Goal: Entertainment & Leisure: Browse casually

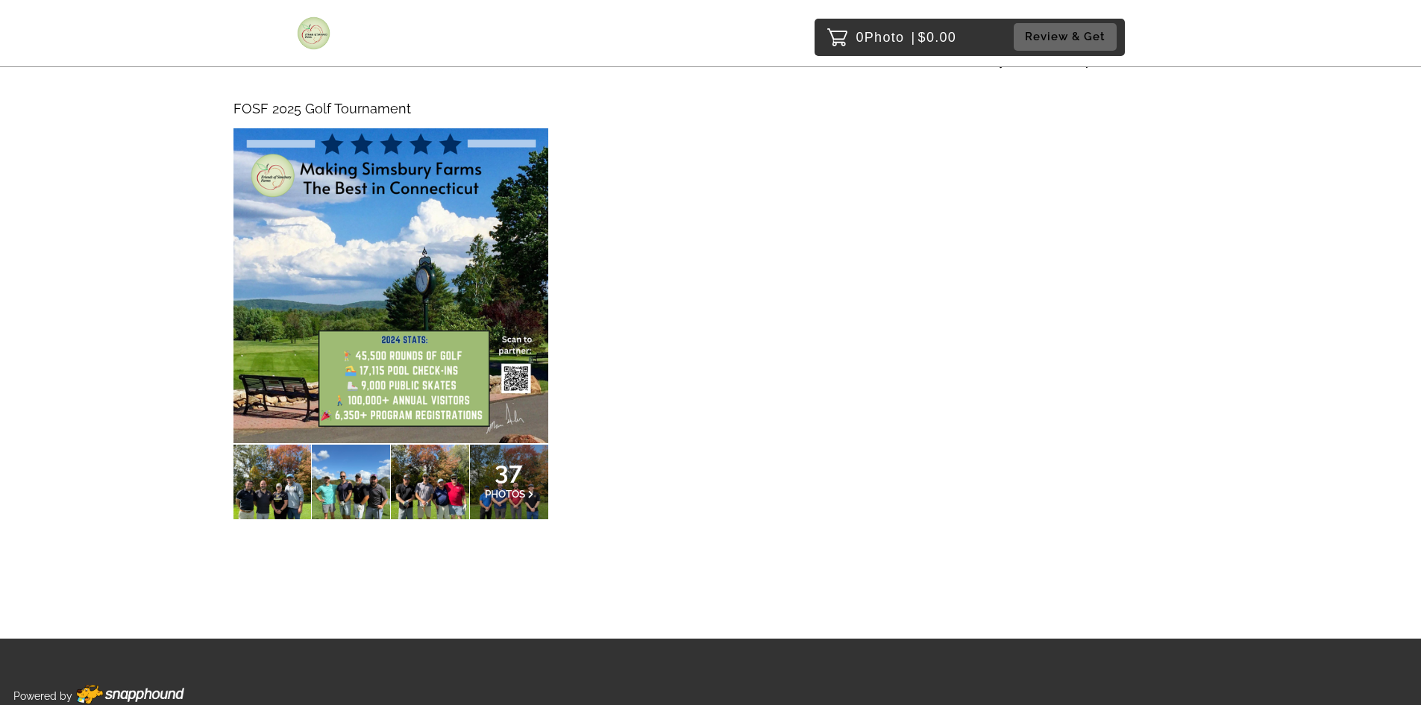
scroll to position [196, 0]
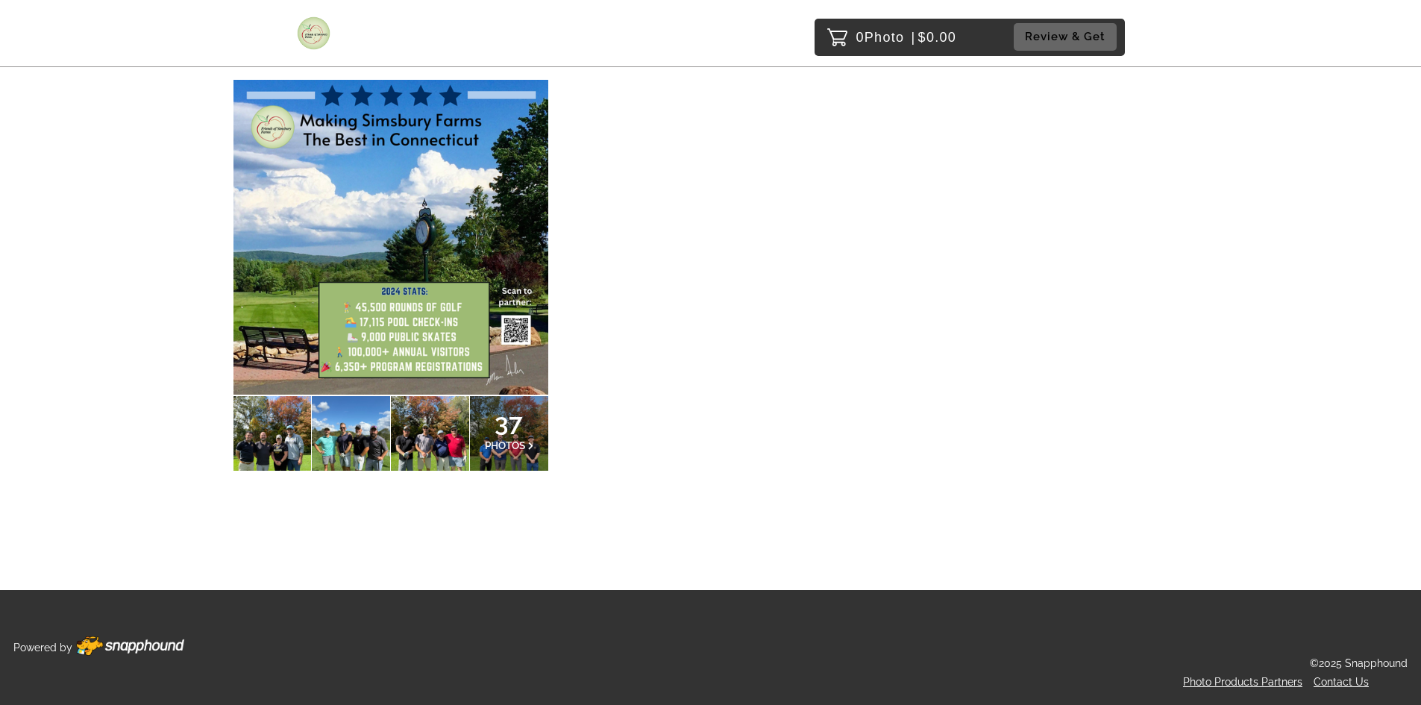
click at [489, 445] on span "PHOTOS" at bounding box center [505, 445] width 40 height 12
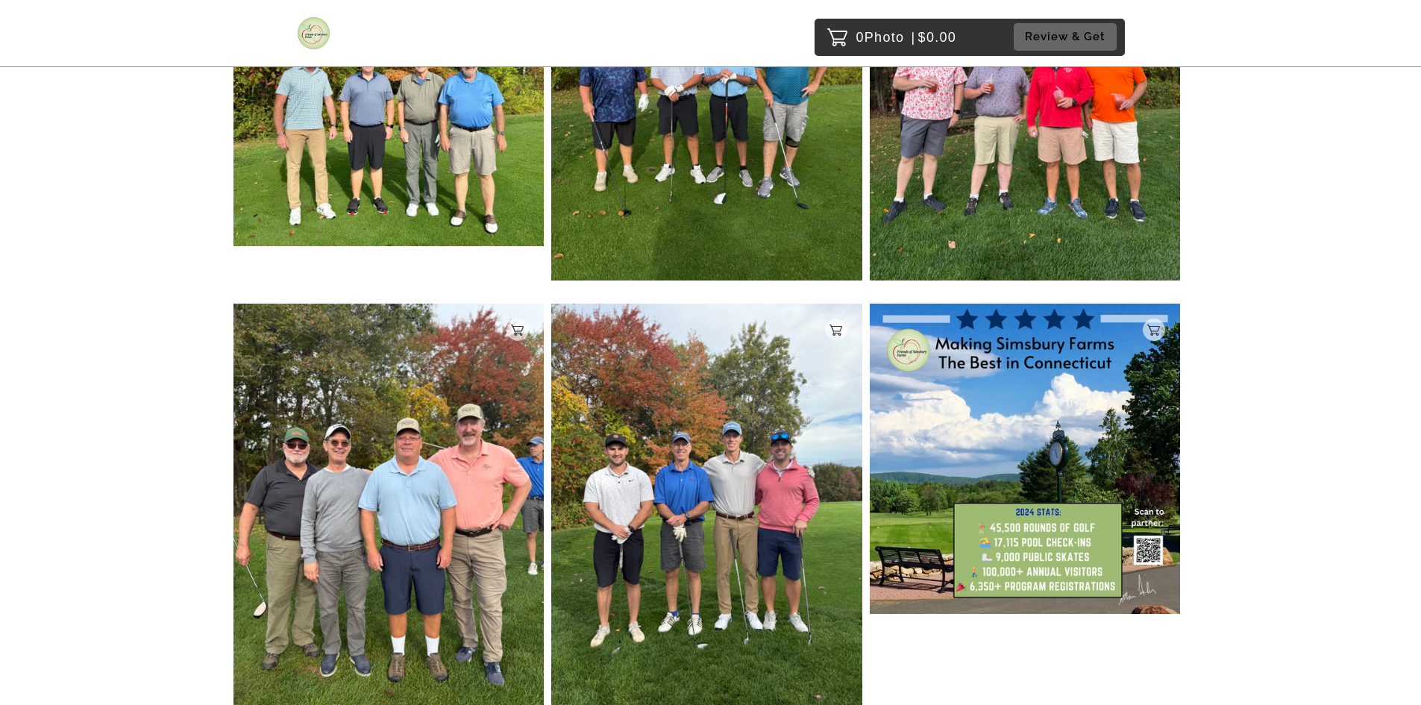
scroll to position [4850, 0]
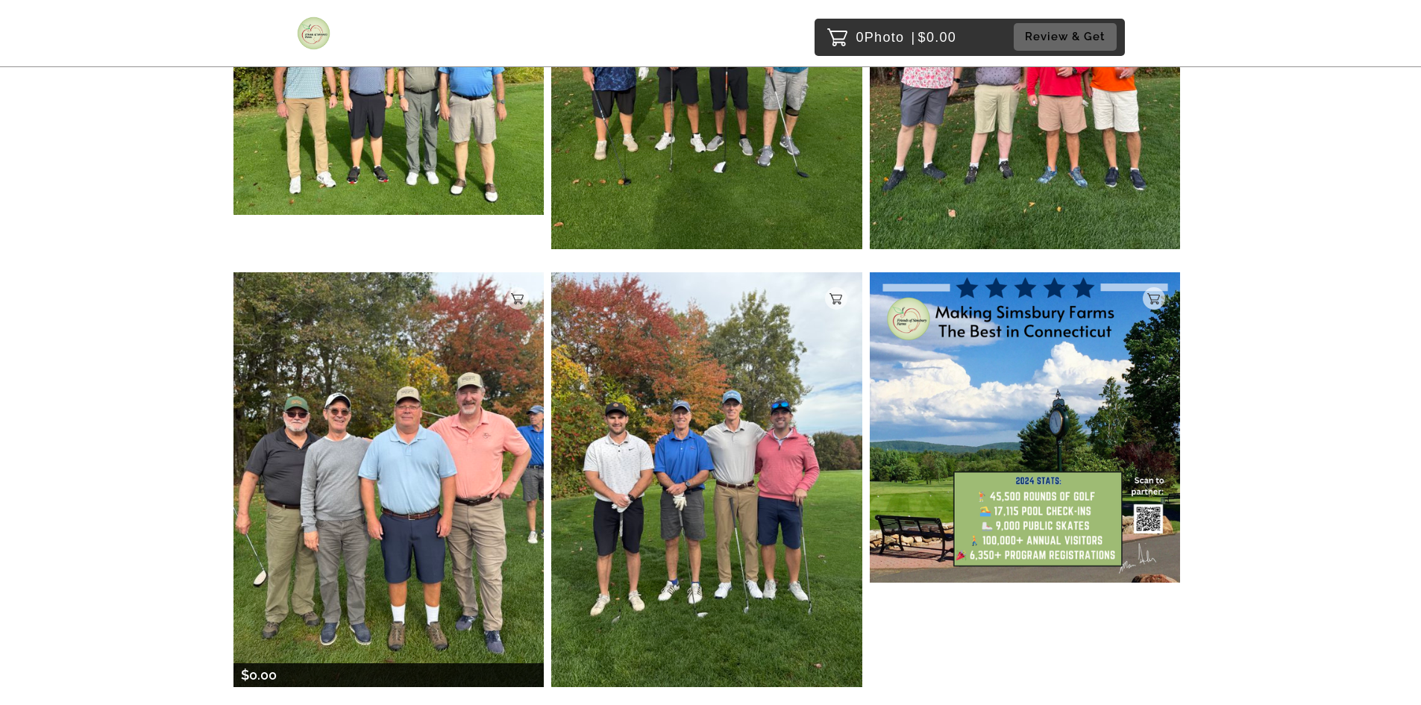
click at [436, 442] on img at bounding box center [389, 479] width 311 height 415
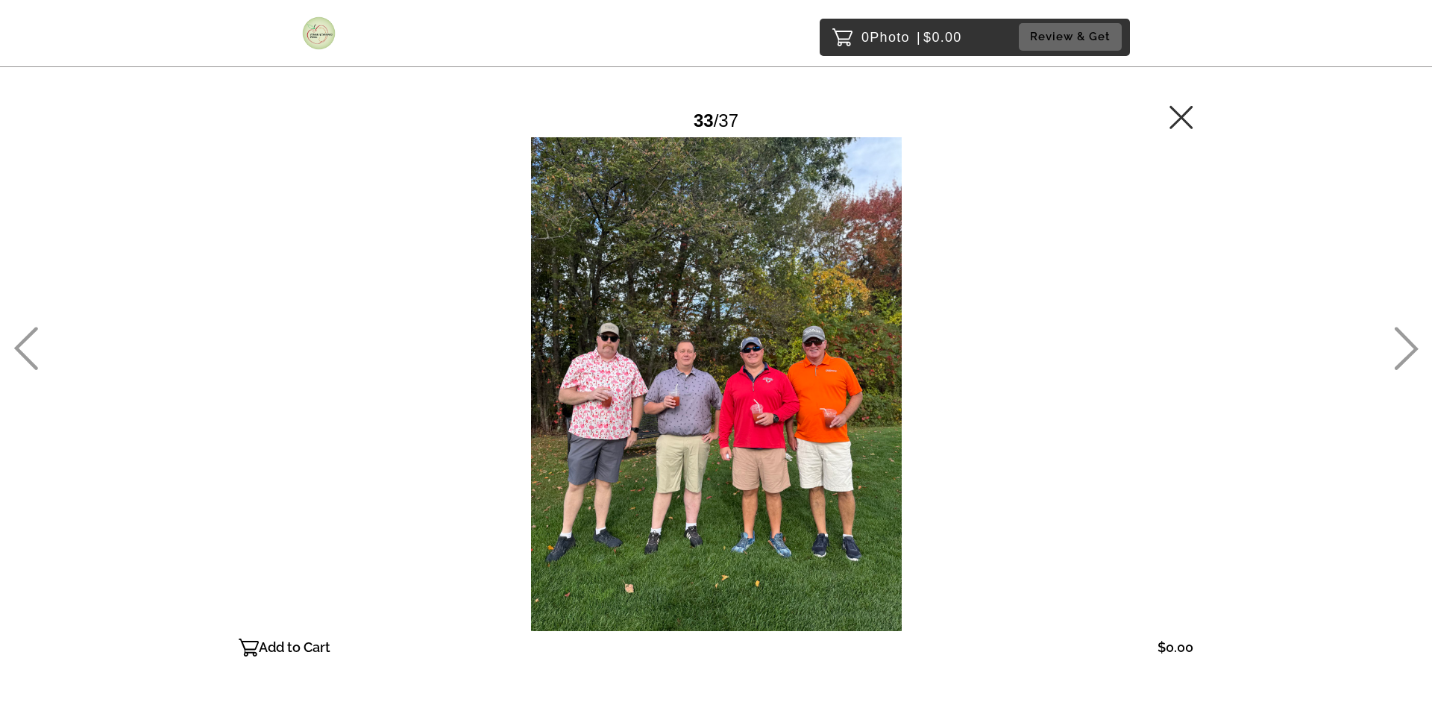
click at [25, 347] on icon at bounding box center [25, 348] width 25 height 43
click at [1182, 119] on icon at bounding box center [1181, 116] width 23 height 23
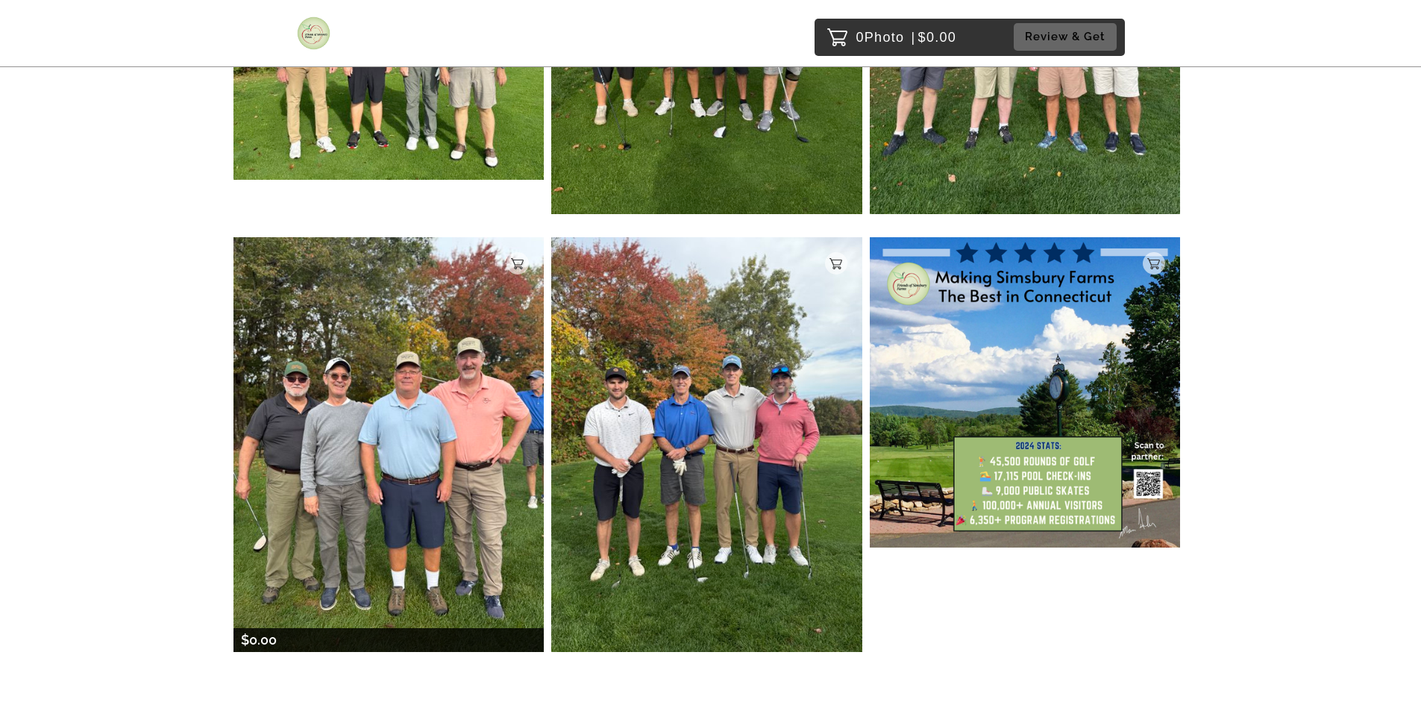
scroll to position [5021, 0]
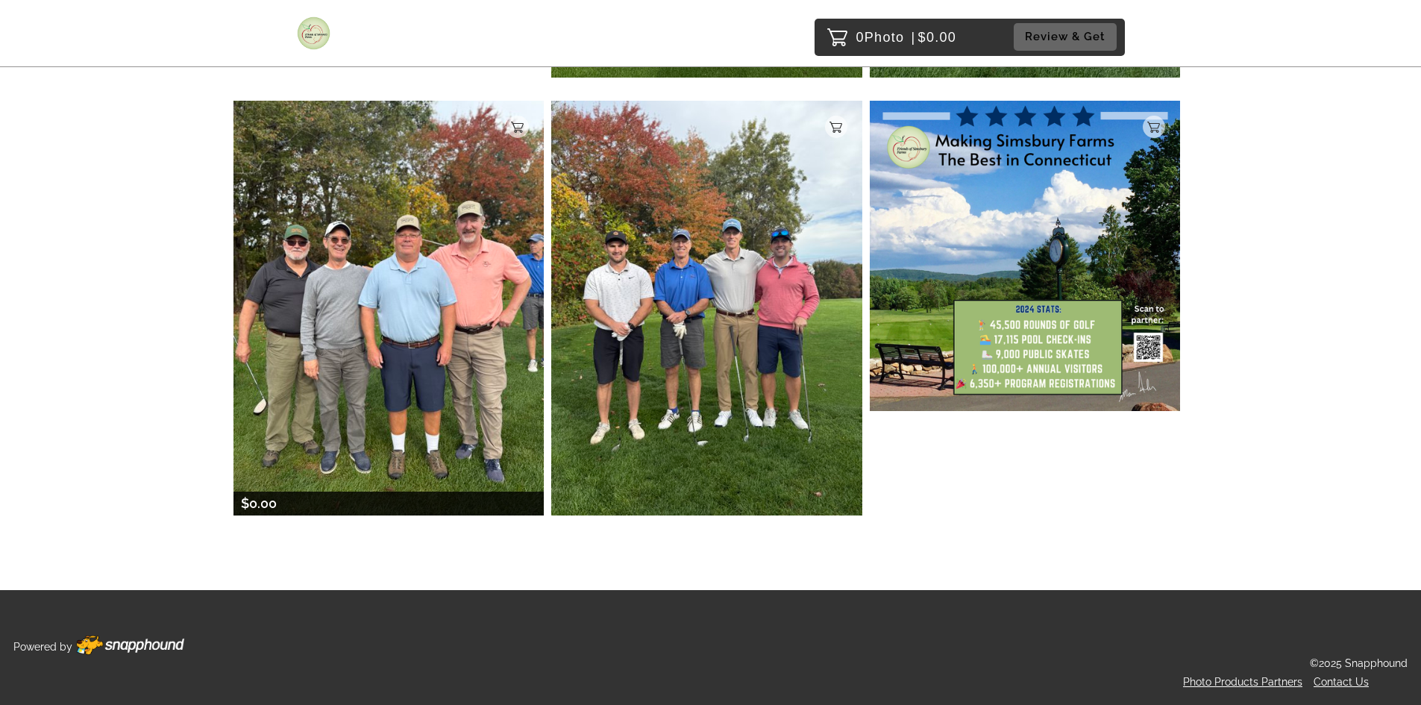
click at [405, 316] on img at bounding box center [389, 308] width 311 height 415
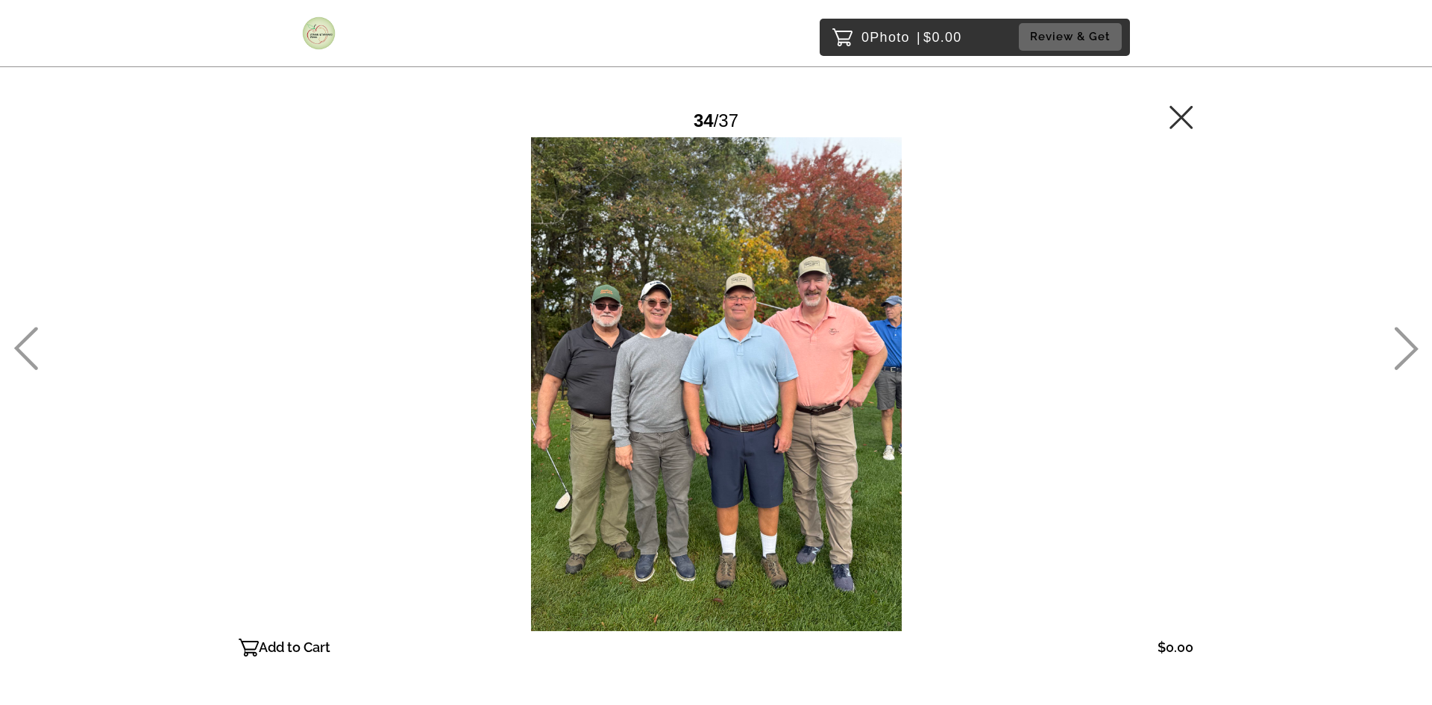
click at [405, 316] on div at bounding box center [716, 384] width 955 height 494
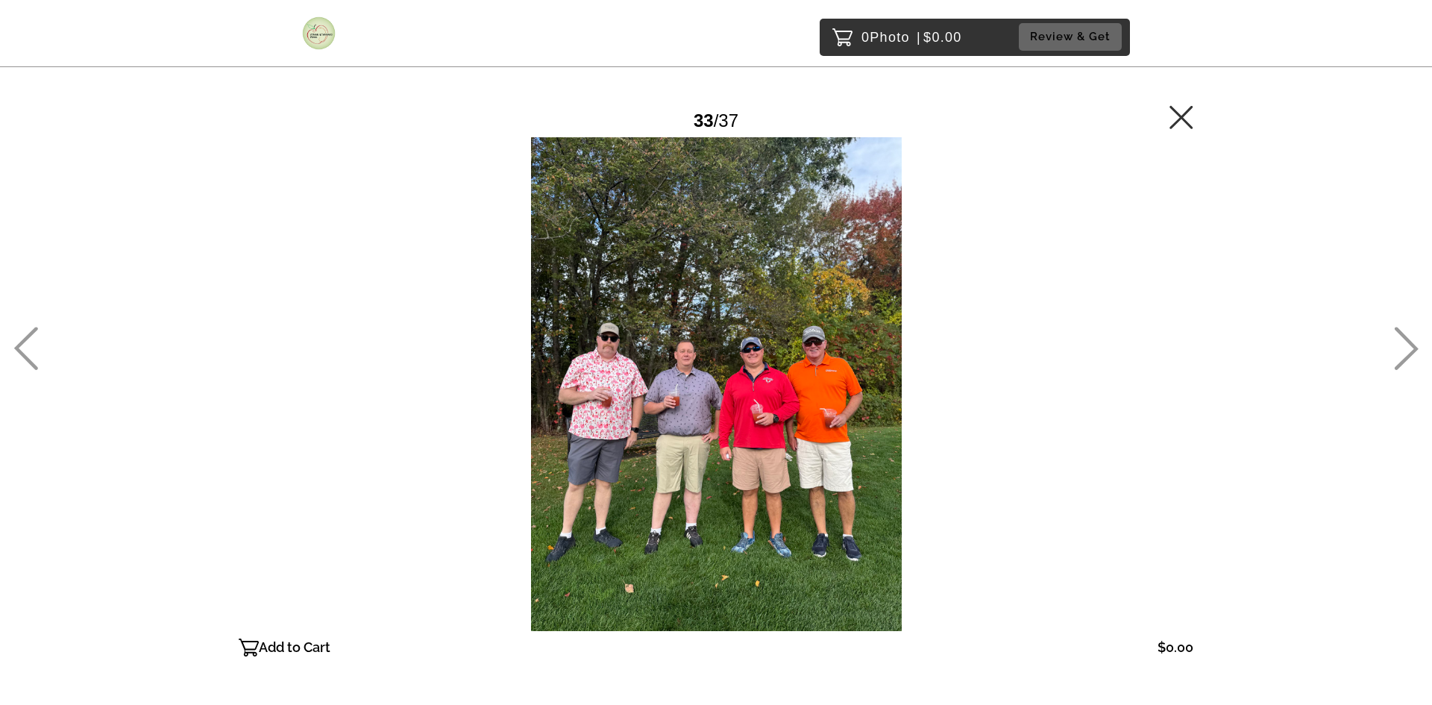
click at [1406, 345] on icon at bounding box center [1406, 348] width 25 height 43
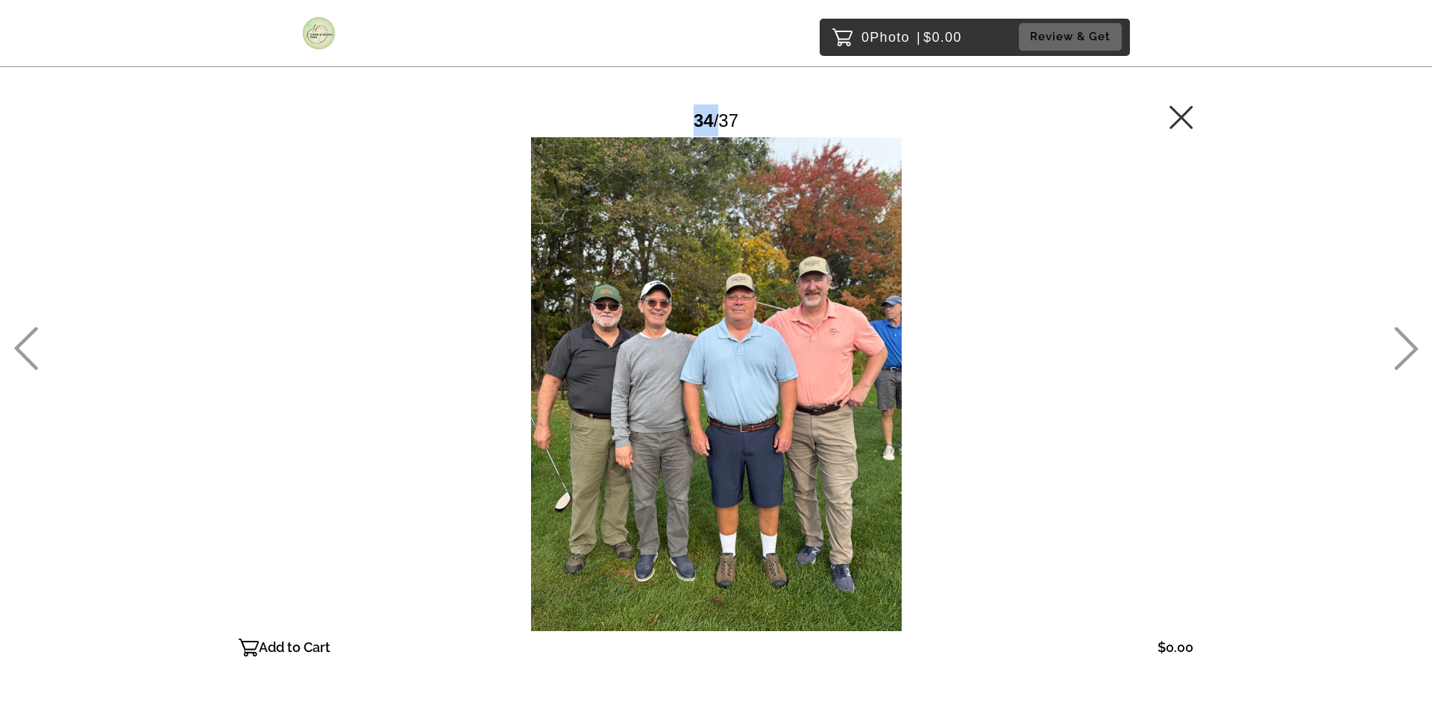
click at [1406, 345] on icon at bounding box center [1406, 348] width 25 height 43
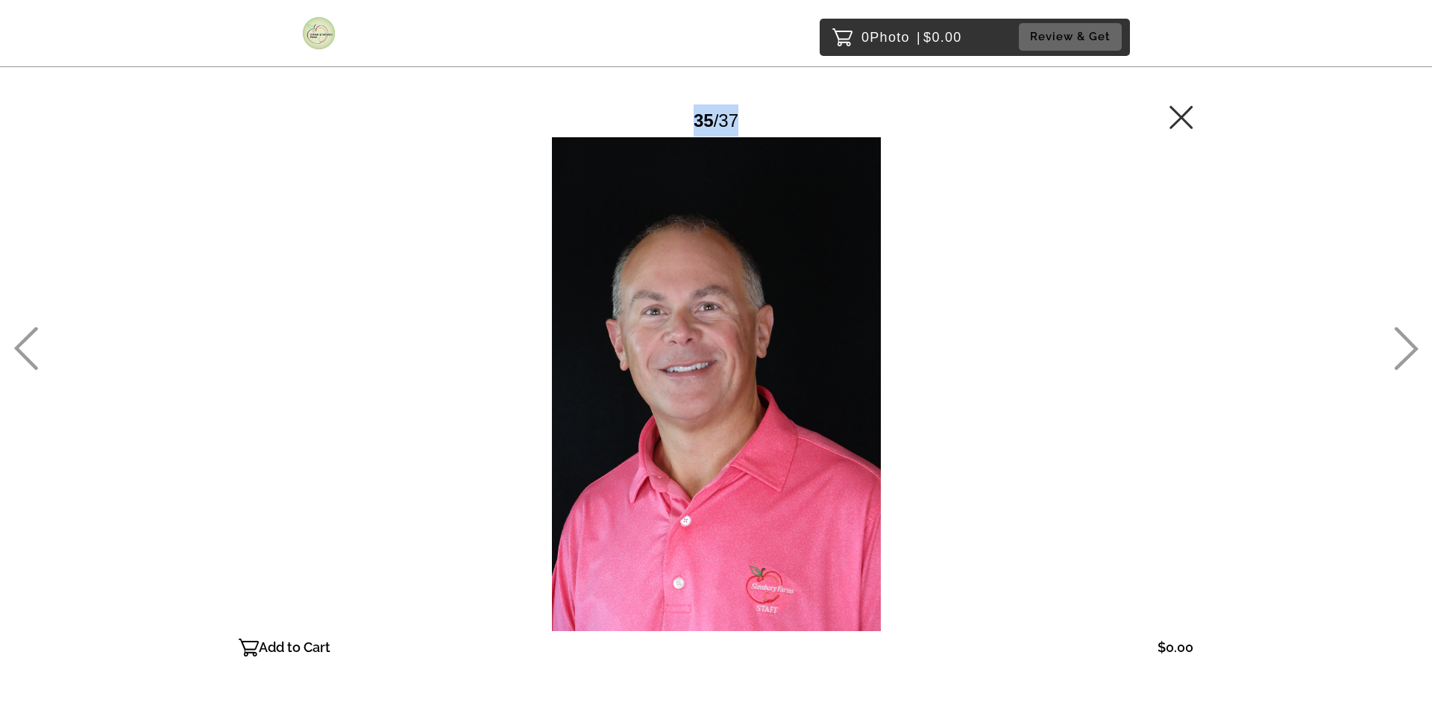
click at [1406, 345] on icon at bounding box center [1406, 348] width 25 height 43
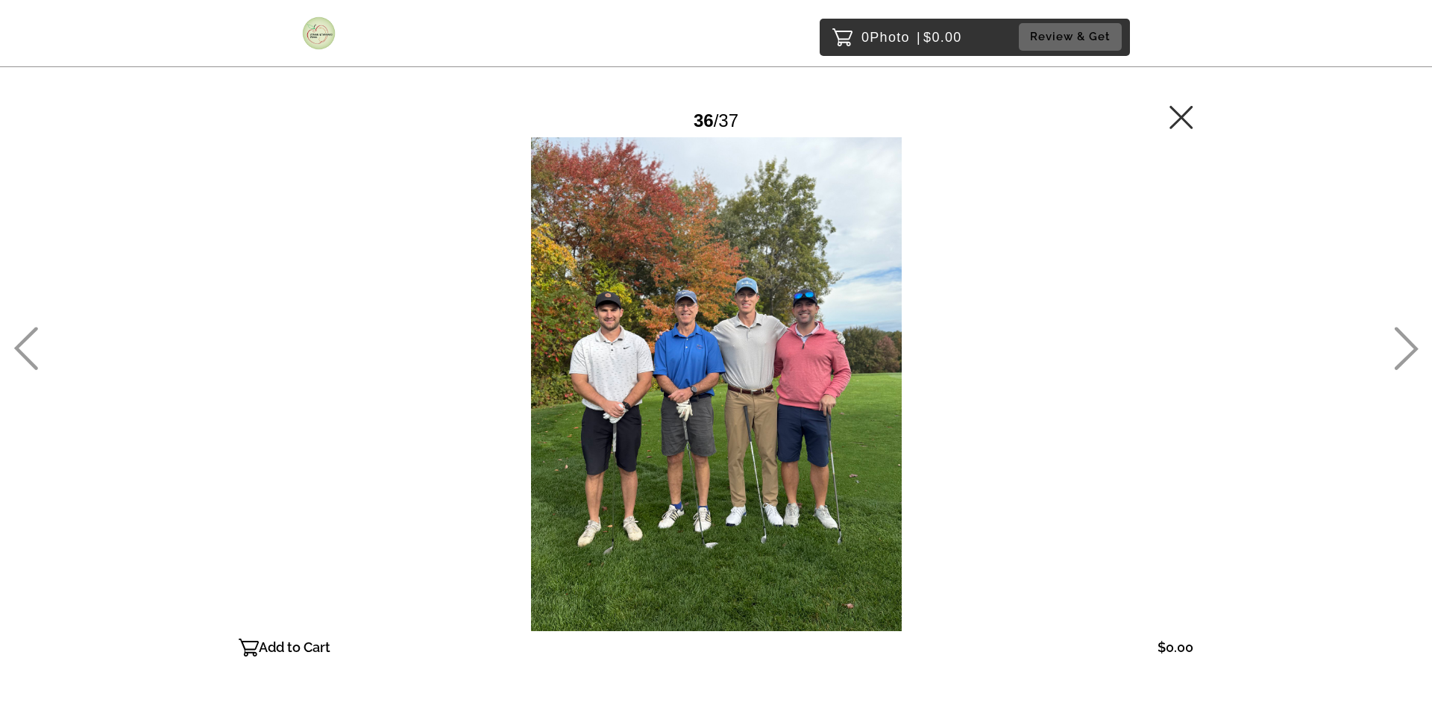
click at [1411, 350] on icon at bounding box center [1406, 348] width 25 height 43
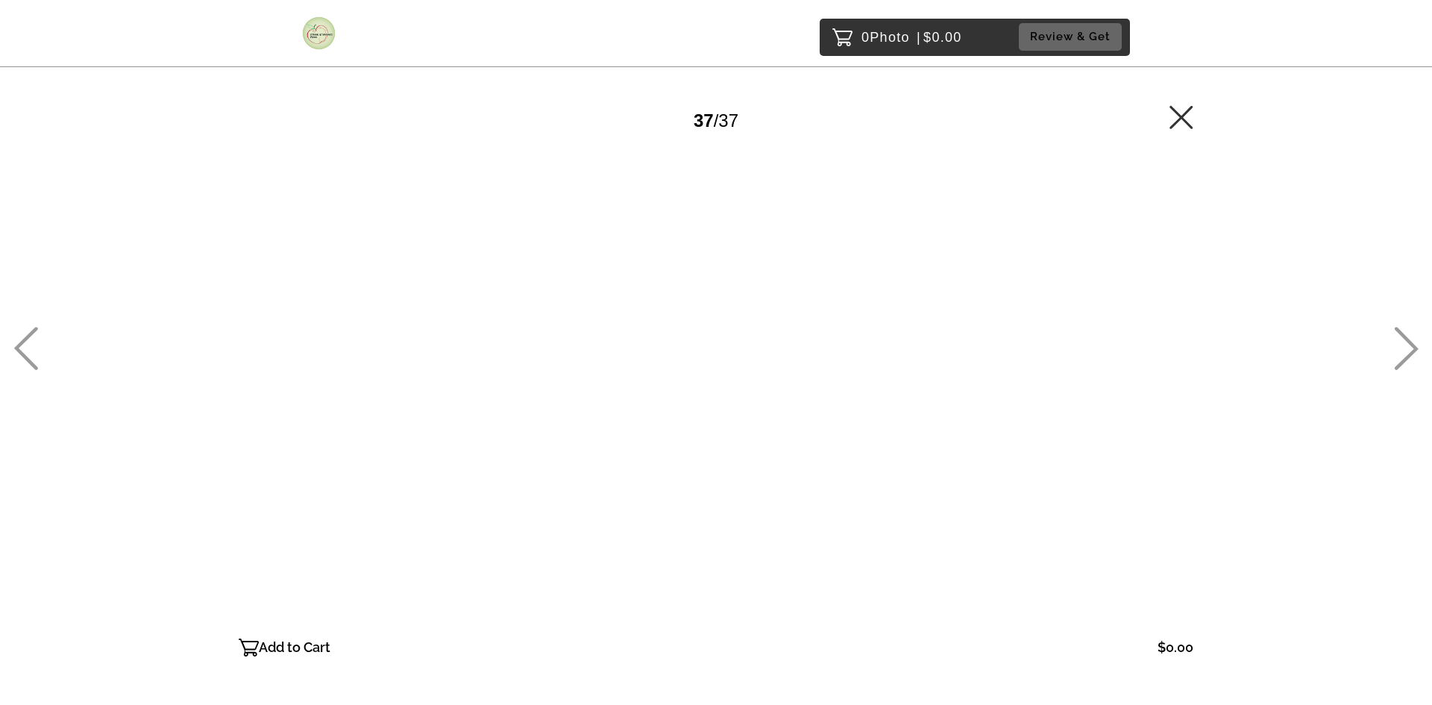
click at [649, 231] on div at bounding box center [716, 384] width 955 height 494
click at [31, 347] on icon at bounding box center [25, 348] width 25 height 43
click at [25, 347] on icon at bounding box center [25, 348] width 25 height 43
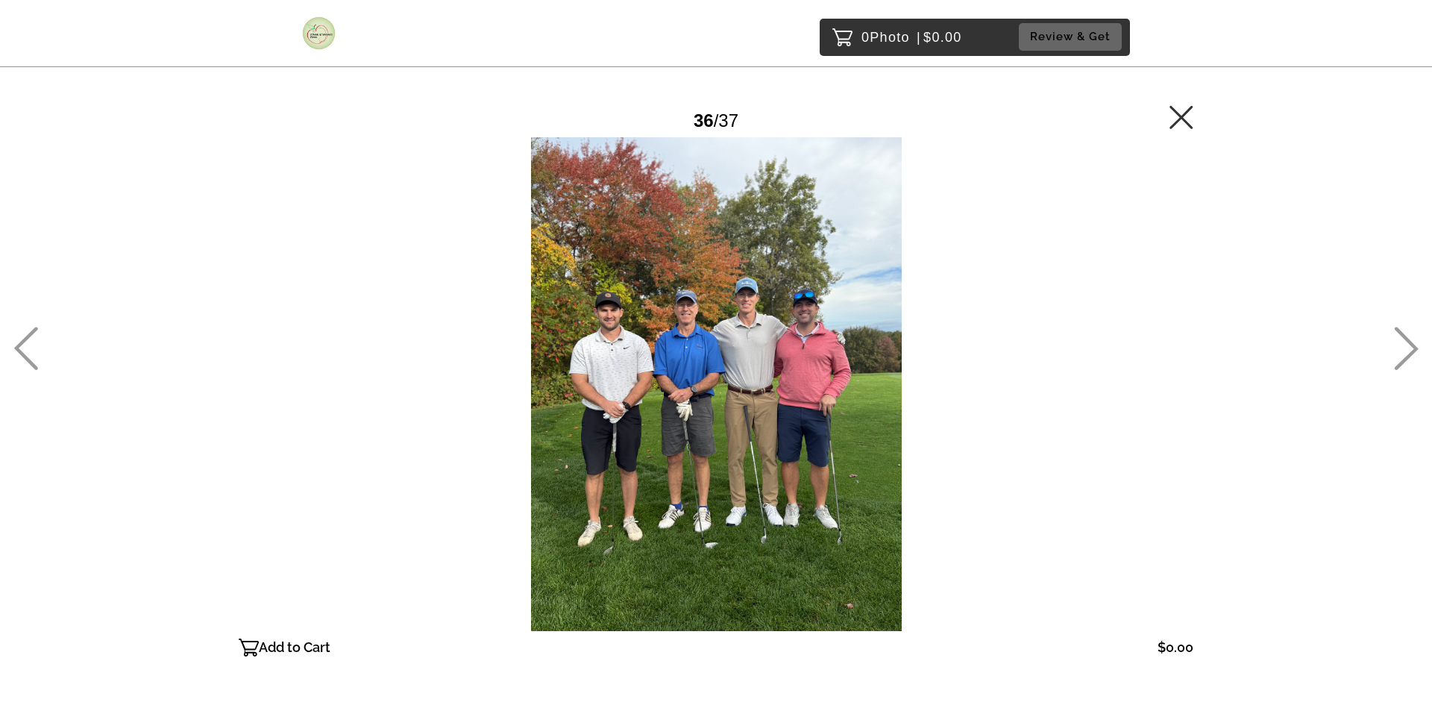
click at [1407, 348] on icon at bounding box center [1406, 348] width 25 height 43
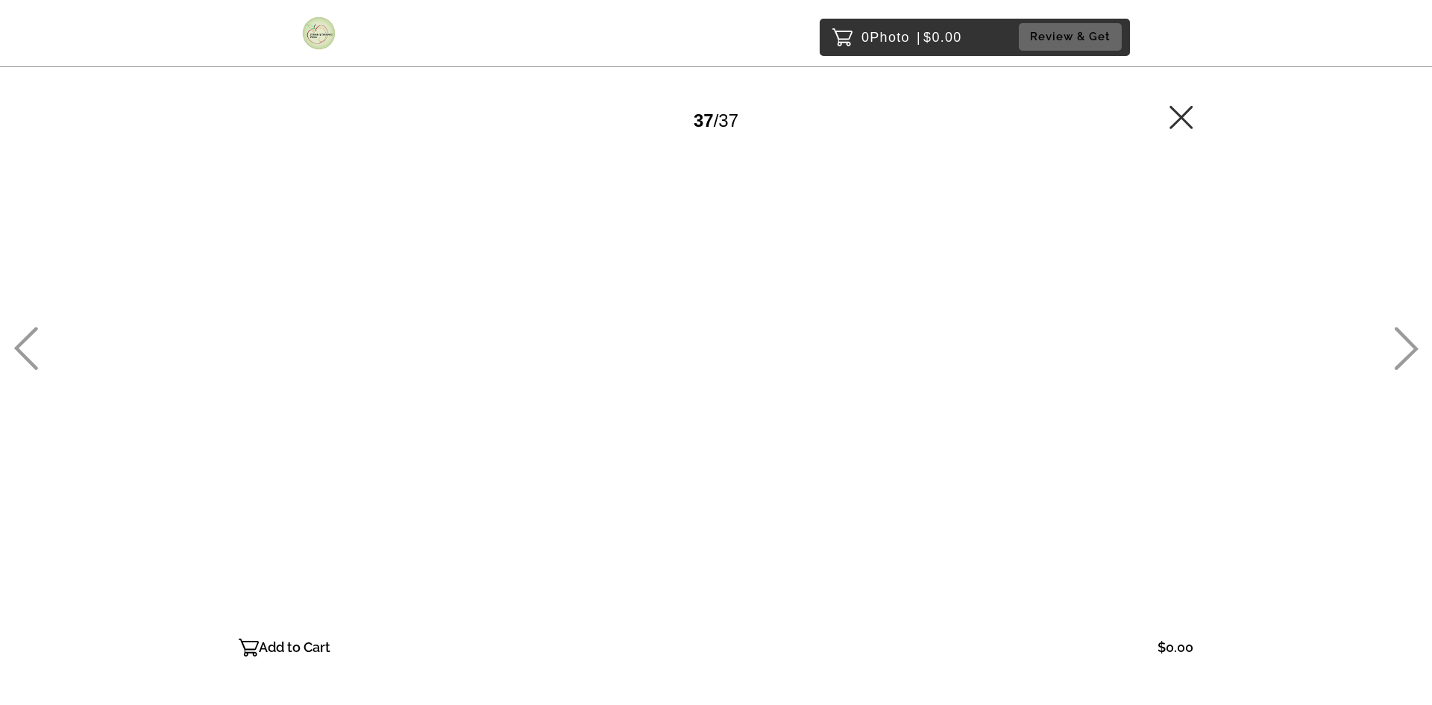
click at [1183, 114] on icon at bounding box center [1181, 116] width 23 height 23
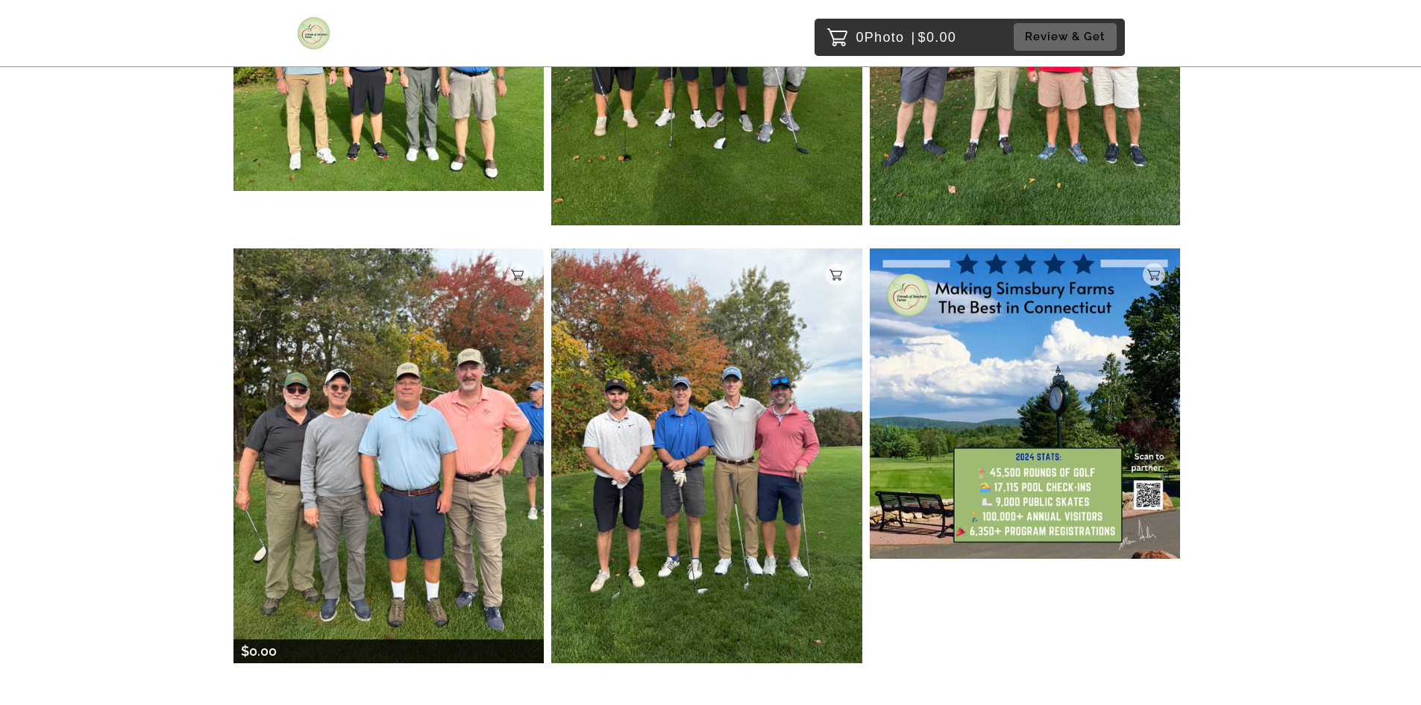
scroll to position [4872, 0]
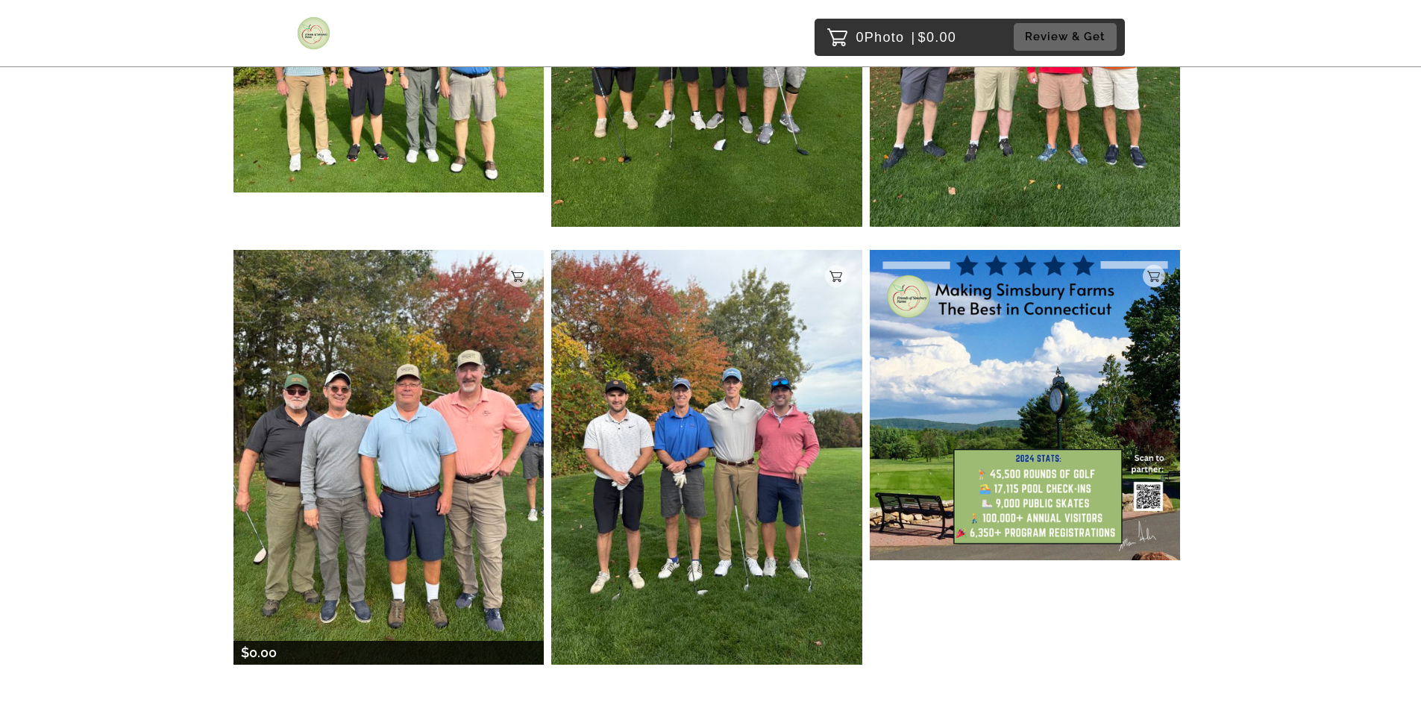
click at [342, 344] on img at bounding box center [389, 457] width 311 height 415
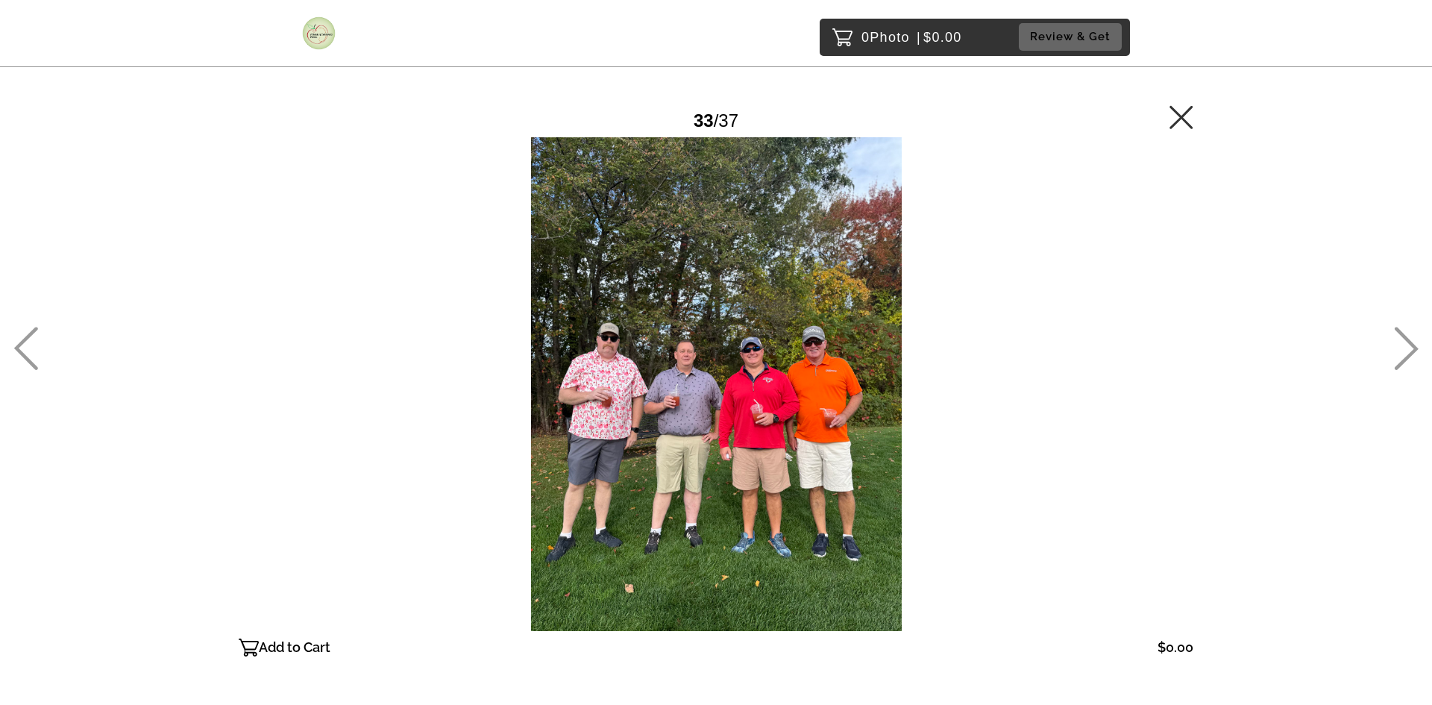
click at [28, 348] on icon at bounding box center [25, 348] width 25 height 43
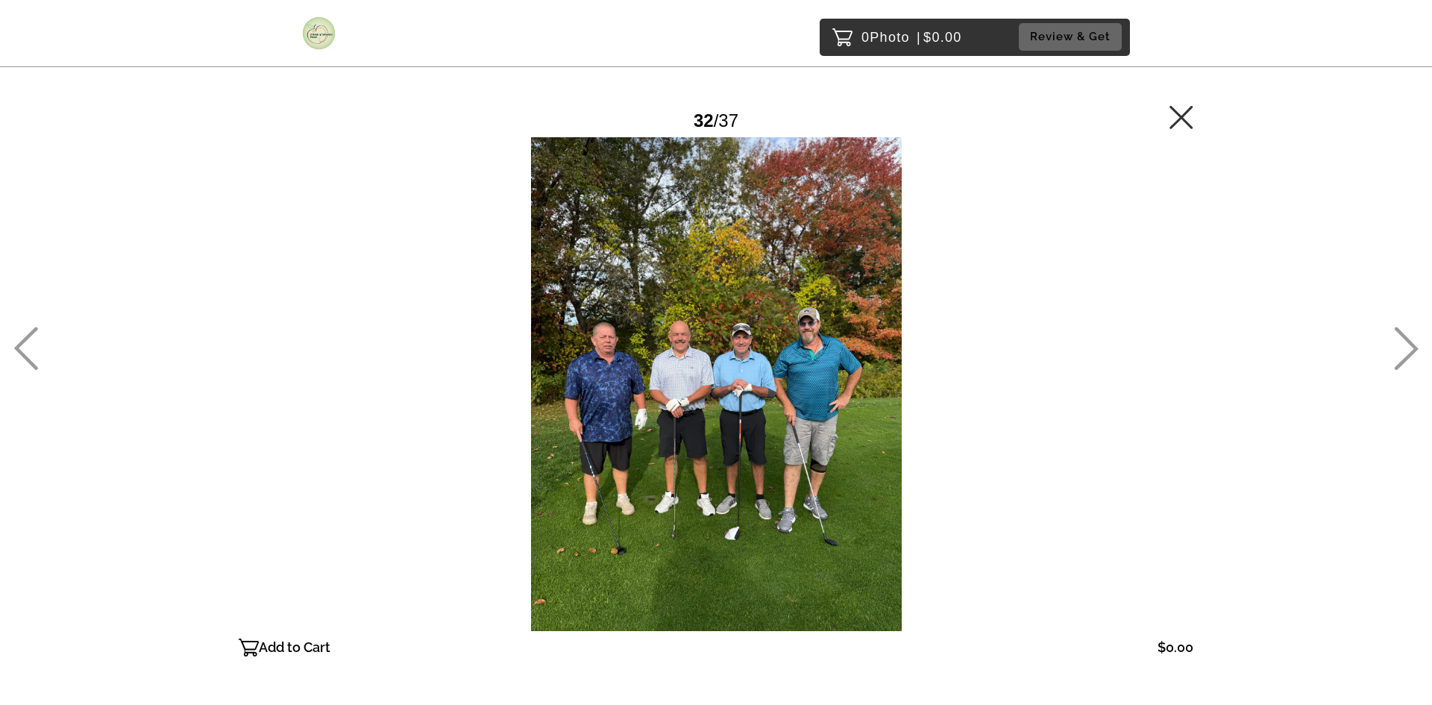
click at [1180, 119] on icon at bounding box center [1181, 116] width 23 height 23
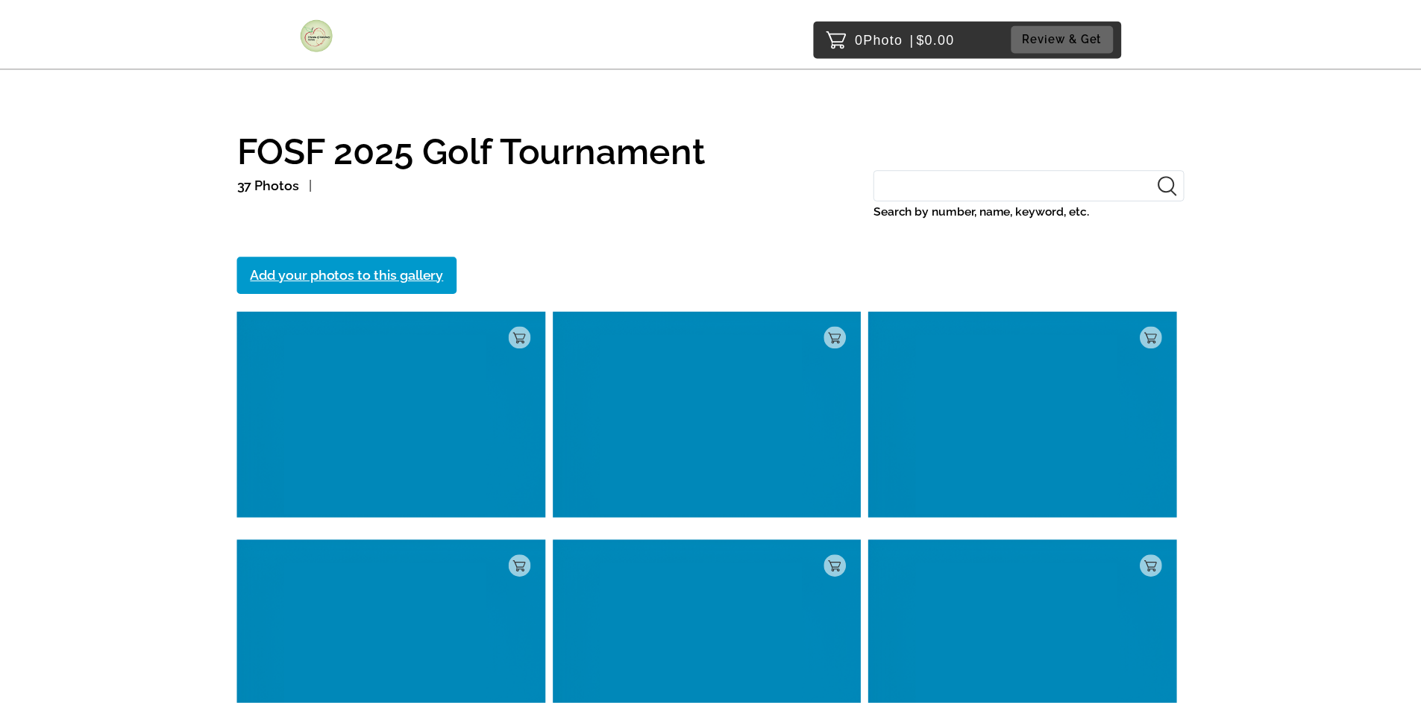
scroll to position [204, 0]
